Goal: Check status: Check status

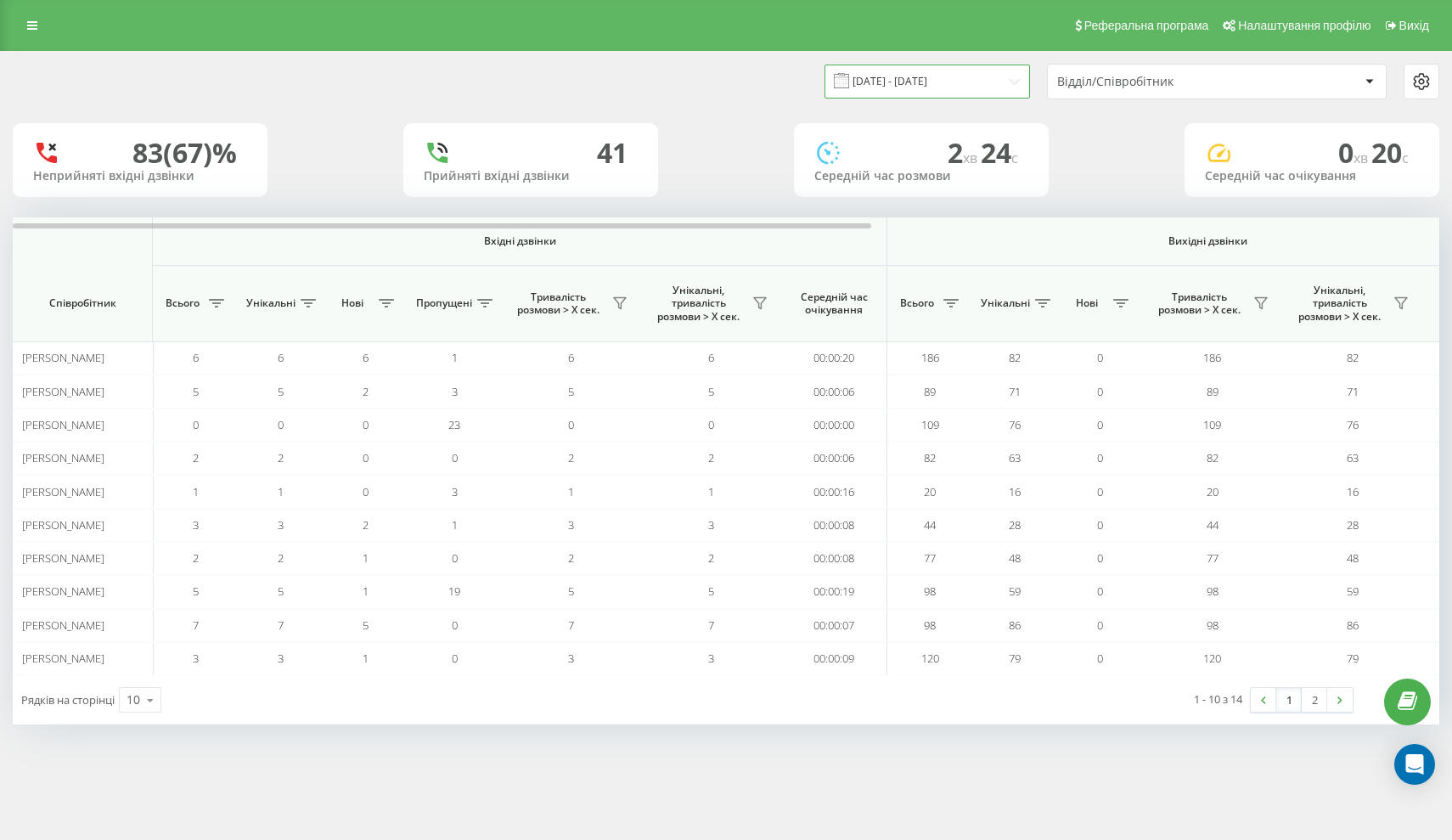
click at [978, 88] on input "[DATE] - [DATE]" at bounding box center [928, 81] width 206 height 33
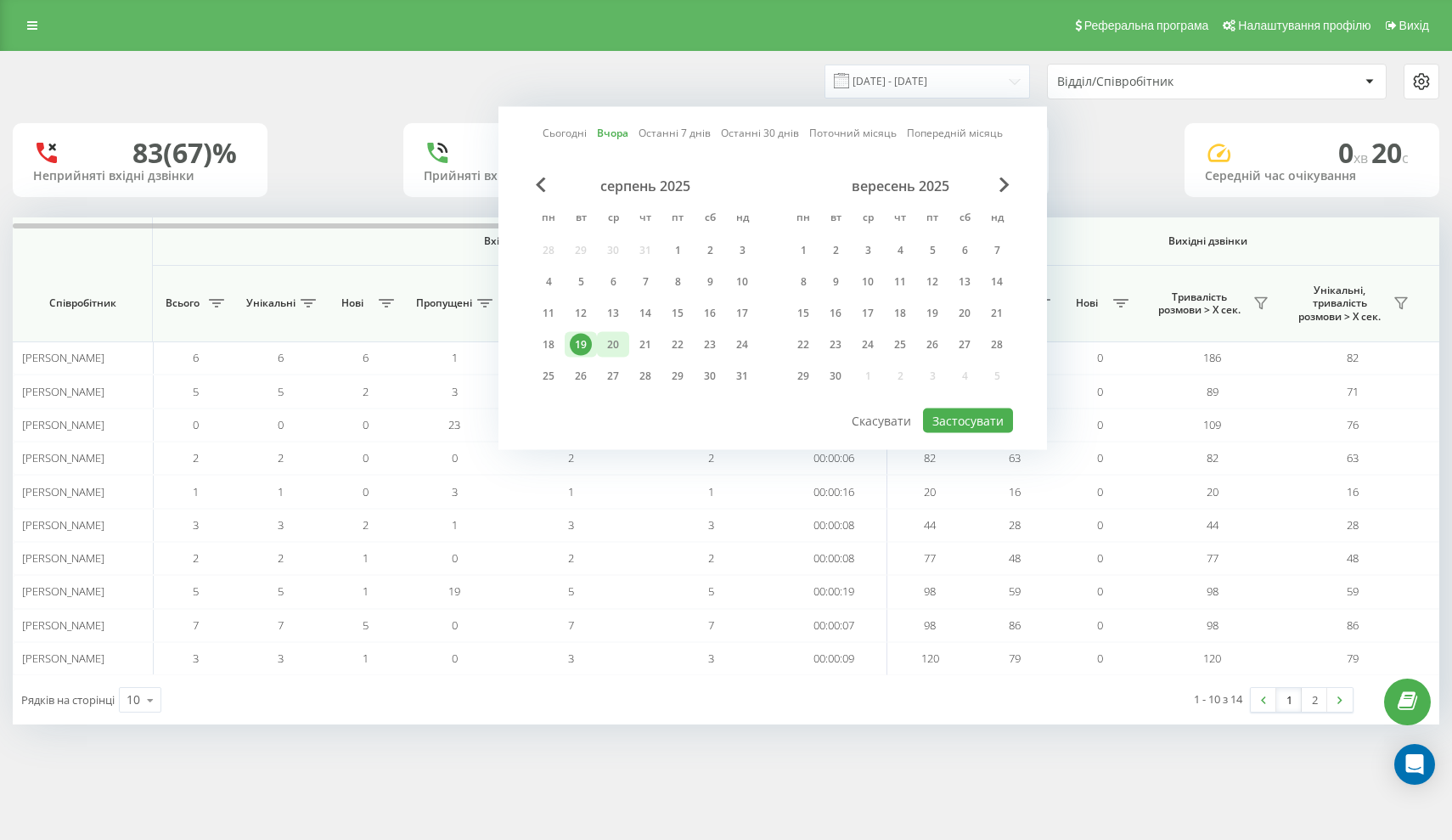
click at [614, 355] on div "20" at bounding box center [613, 345] width 22 height 22
click at [976, 432] on button "Застосувати" at bounding box center [968, 420] width 90 height 24
type input "[DATE] - [DATE]"
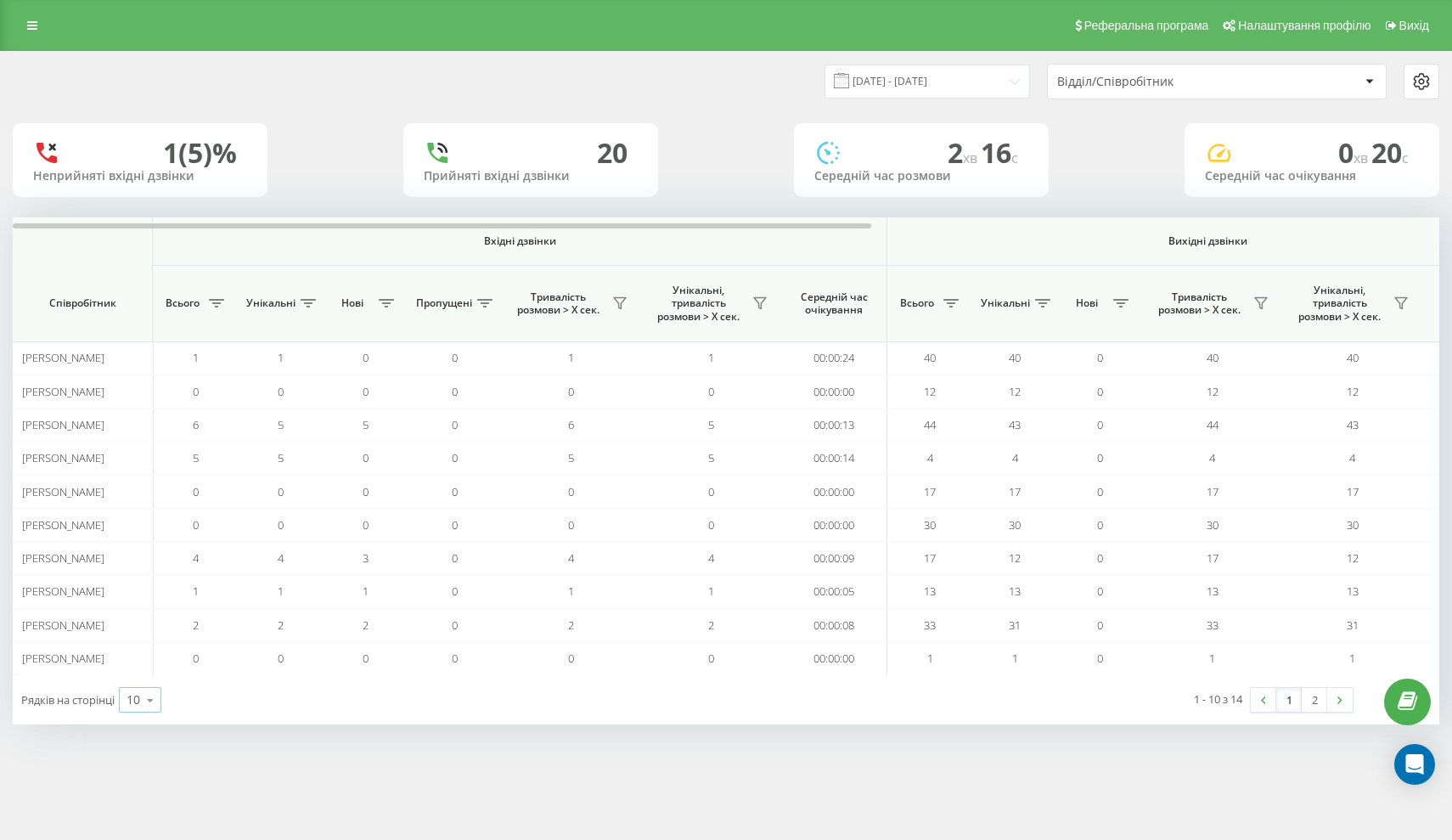
click at [152, 699] on icon at bounding box center [150, 700] width 25 height 33
click at [137, 631] on span "25" at bounding box center [133, 626] width 14 height 16
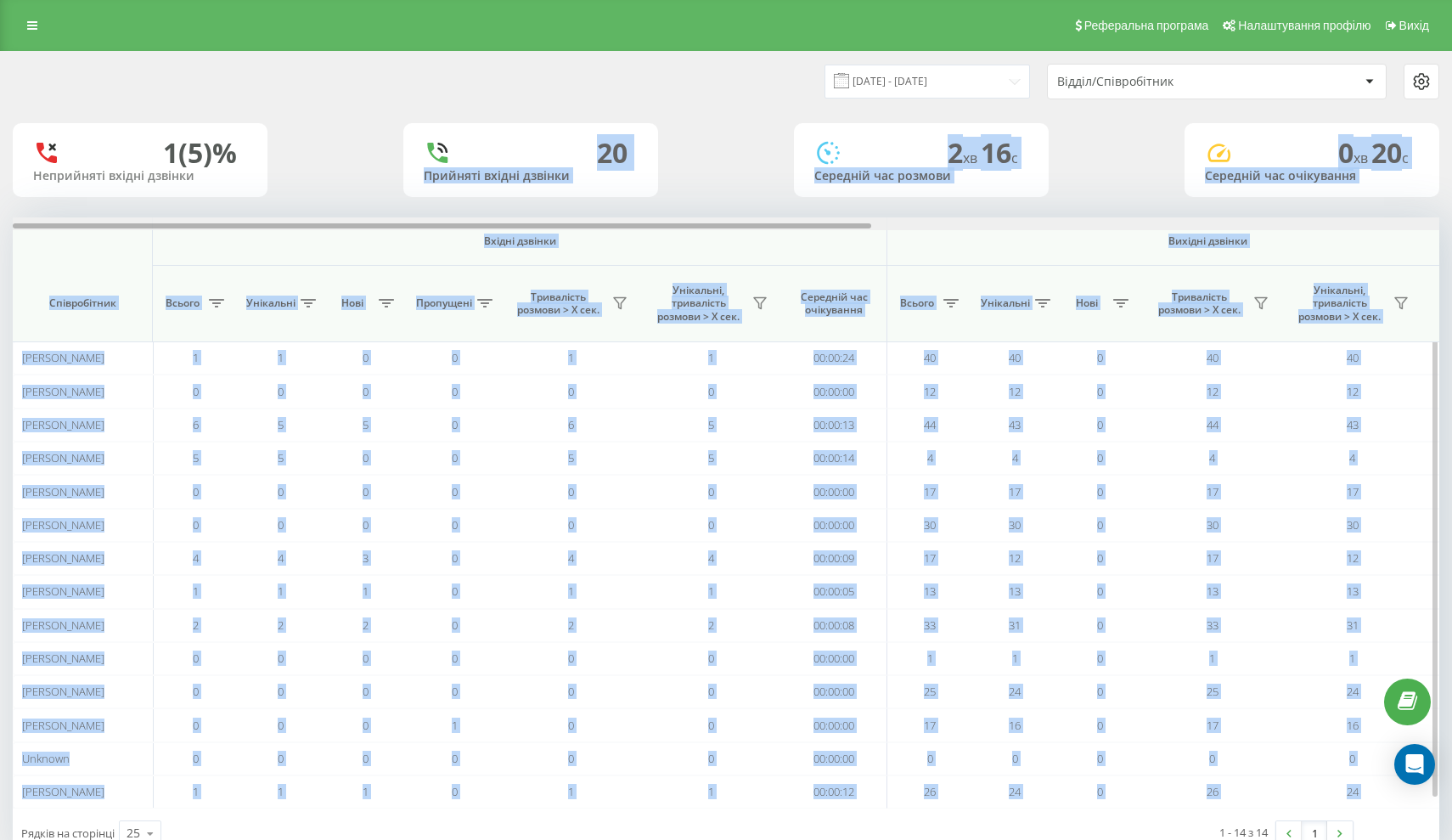
drag, startPoint x: 419, startPoint y: 149, endPoint x: 714, endPoint y: 234, distance: 307.0
click at [714, 234] on div "[DATE] - [DATE] Відділ/Співробітник 1 (5)% Неприйняті вхідні дзвінки 20 Прийнят…" at bounding box center [726, 454] width 1427 height 806
click at [678, 169] on div "1 (5)% Неприйняті вхідні дзвінки 20 Прийняті вхідні дзвінки 2 хв 16 c Середній …" at bounding box center [726, 160] width 1427 height 74
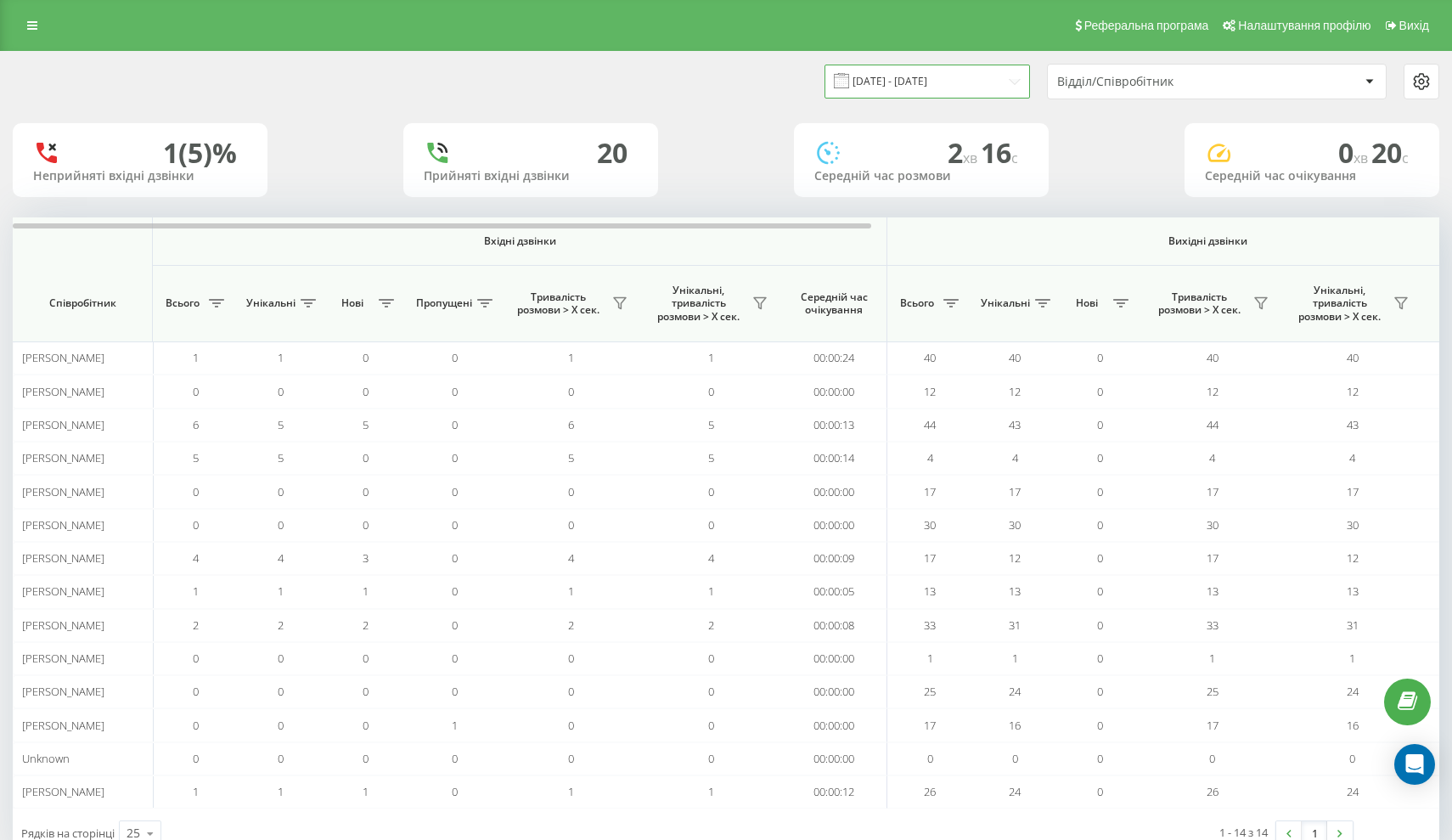
click at [958, 66] on input "[DATE] - [DATE]" at bounding box center [928, 81] width 206 height 33
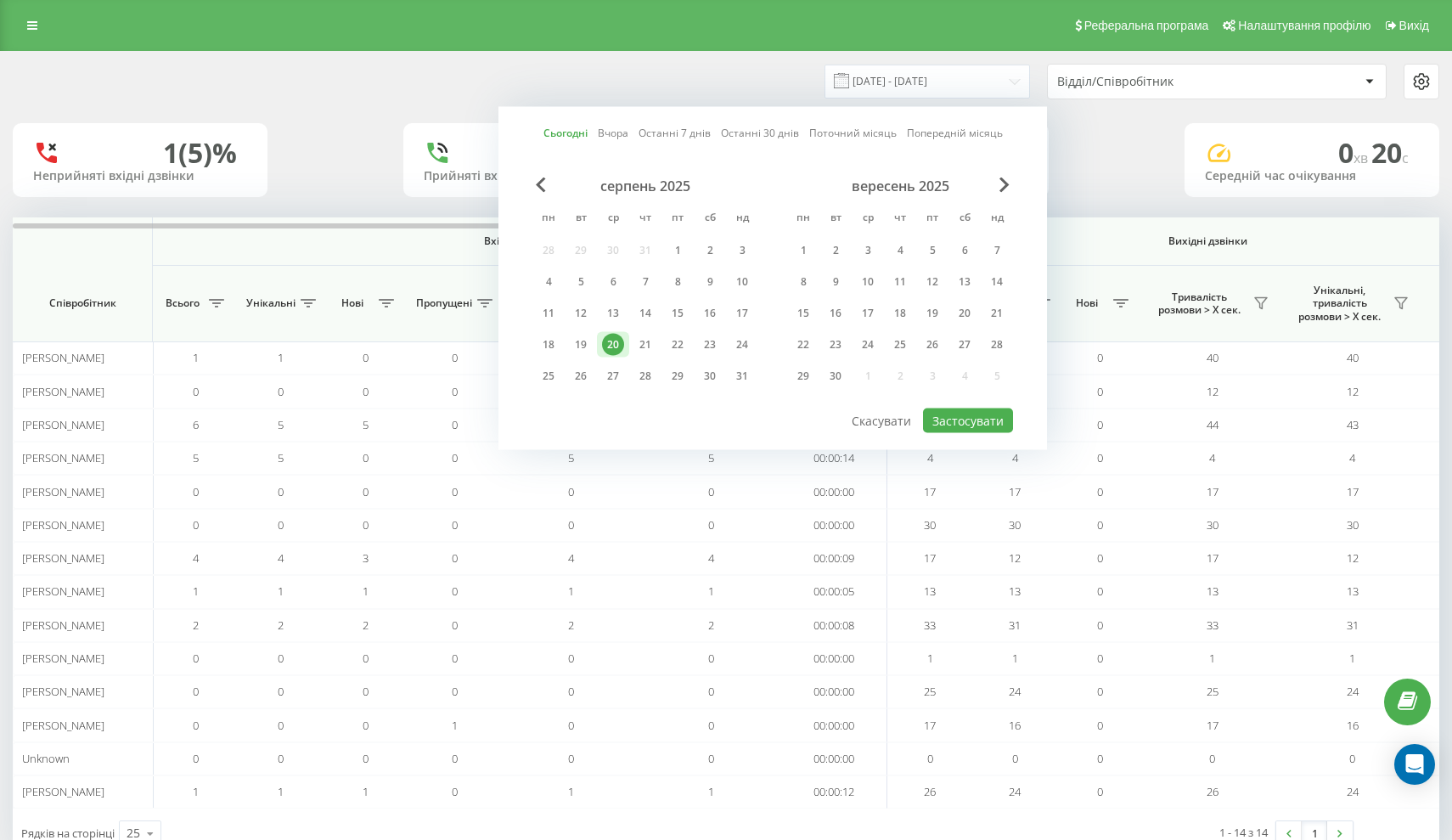
click at [766, 68] on div "[DATE] - [DATE] Сьогодні Вчора Останні 7 днів Останні 30 днів Поточний місяць П…" at bounding box center [1083, 82] width 714 height 36
